Goal: Navigation & Orientation: Find specific page/section

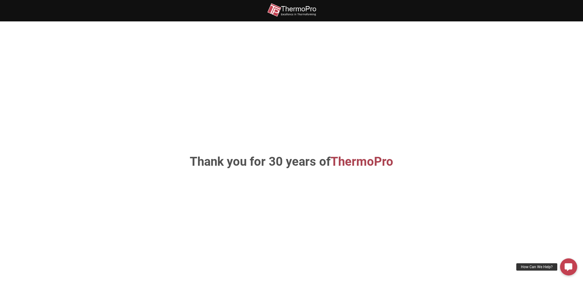
click at [357, 160] on span "ThermoPro" at bounding box center [362, 162] width 63 height 14
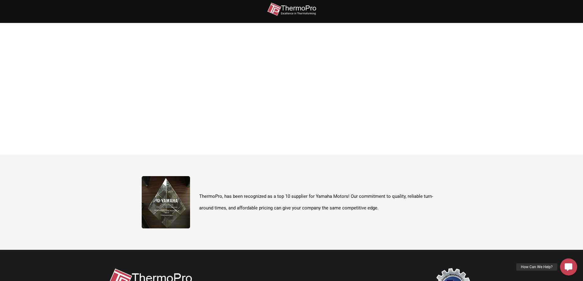
scroll to position [217, 0]
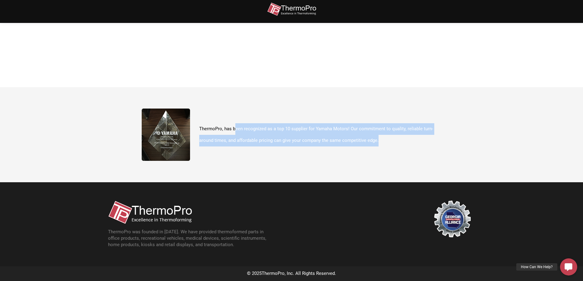
drag, startPoint x: 235, startPoint y: 131, endPoint x: 379, endPoint y: 148, distance: 144.9
click at [379, 148] on div "ThermoPro, has been recognized as a top 10 supplier for Yamaha Motors! Our comm…" at bounding box center [292, 135] width 300 height 52
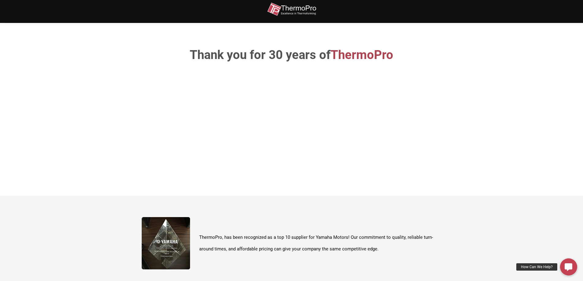
scroll to position [0, 0]
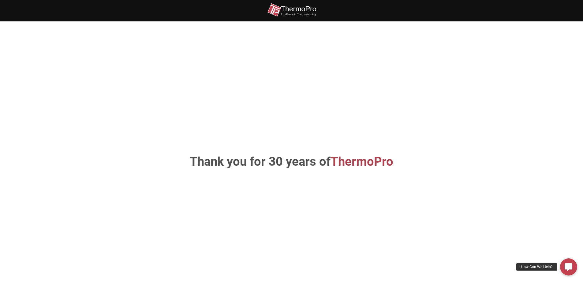
click at [276, 10] on img at bounding box center [291, 10] width 49 height 14
click at [547, 268] on div "How Can We Help?" at bounding box center [536, 267] width 41 height 7
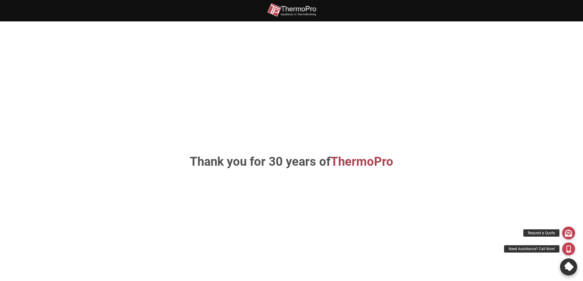
click at [569, 268] on icon at bounding box center [568, 267] width 11 height 11
